Goal: Task Accomplishment & Management: Manage account settings

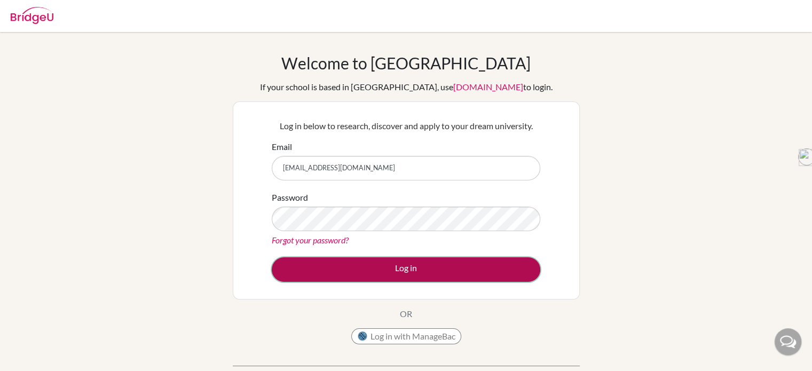
click at [378, 264] on button "Log in" at bounding box center [406, 269] width 269 height 25
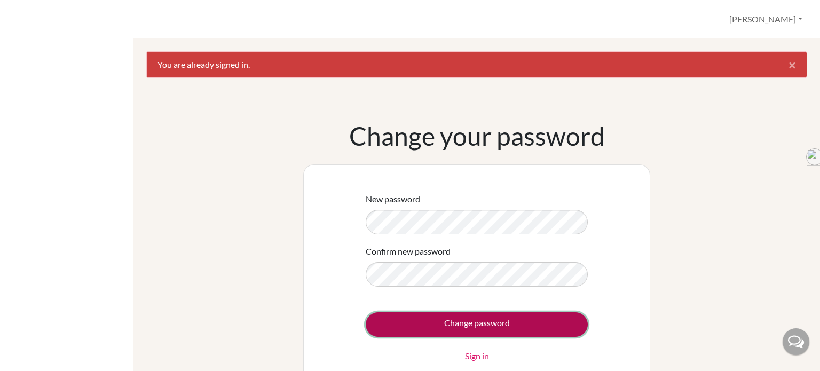
click at [406, 318] on input "Change password" at bounding box center [477, 324] width 222 height 25
